Goal: Task Accomplishment & Management: Manage account settings

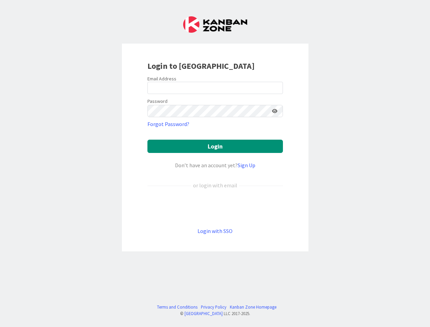
click at [215, 163] on div "Don’t have an account yet? Sign Up" at bounding box center [214, 165] width 135 height 8
click at [275, 111] on icon at bounding box center [274, 111] width 5 height 5
click at [215, 146] on button "Login" at bounding box center [214, 145] width 135 height 13
